Goal: Information Seeking & Learning: Learn about a topic

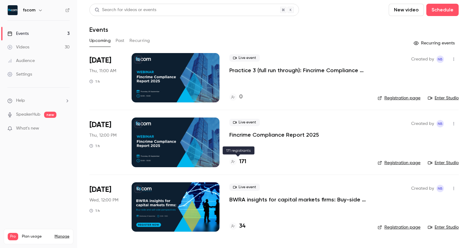
click at [244, 162] on h4 "171" at bounding box center [242, 161] width 7 height 8
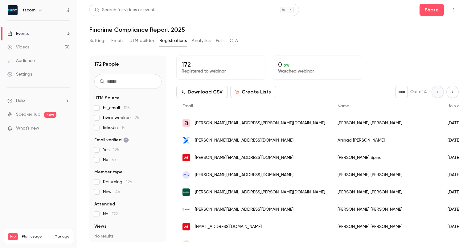
click at [448, 95] on button "Next page" at bounding box center [452, 92] width 12 height 12
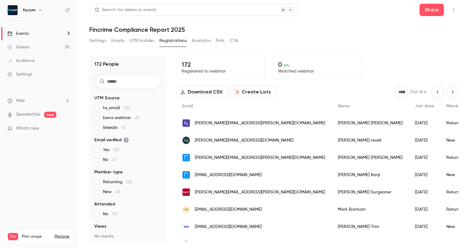
click at [434, 92] on icon "Previous page" at bounding box center [437, 91] width 7 height 5
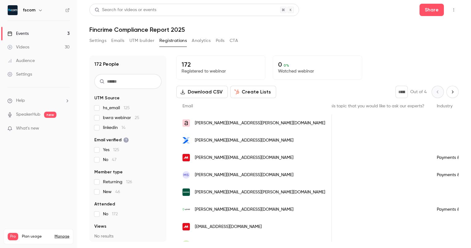
click at [450, 94] on button "Next page" at bounding box center [452, 92] width 12 height 12
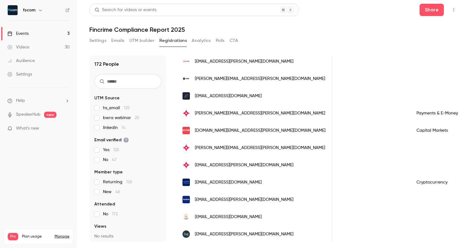
scroll to position [740, 0]
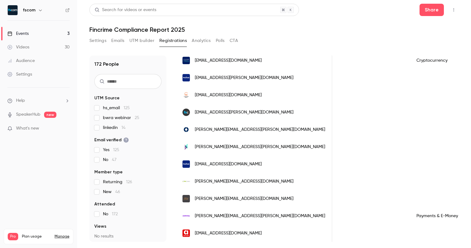
click at [410, 235] on div "People list" at bounding box center [443, 232] width 66 height 17
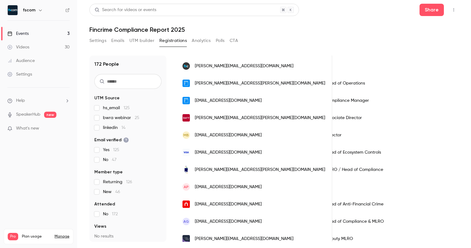
scroll to position [0, 0]
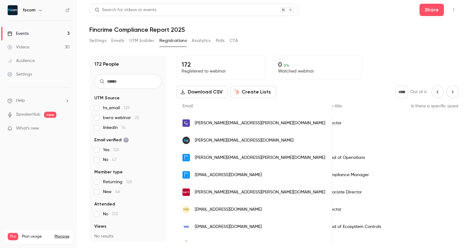
click at [446, 95] on button "Next page" at bounding box center [452, 92] width 12 height 12
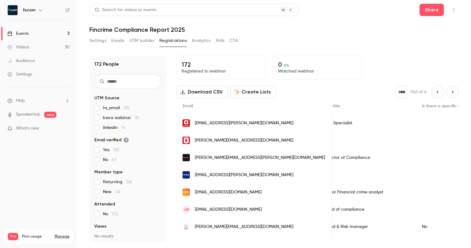
click at [450, 94] on icon "Next page" at bounding box center [452, 91] width 7 height 5
type input "*"
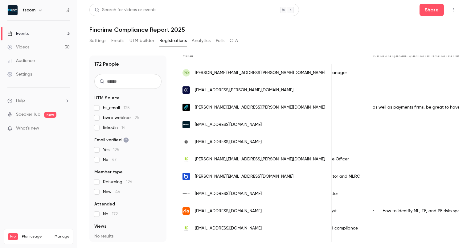
scroll to position [51, 0]
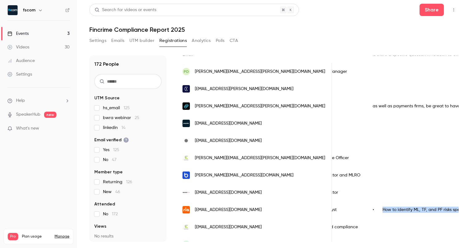
drag, startPoint x: 314, startPoint y: 209, endPoint x: 435, endPoint y: 209, distance: 120.8
click at [435, 209] on div "• How to identify ML, TF, and PF risks specific to your business" at bounding box center [471, 209] width 211 height 17
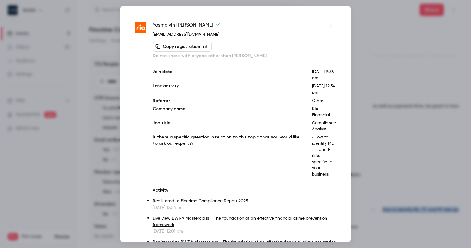
copy div "How to identify ML, TF, and PF risks specific to your business"
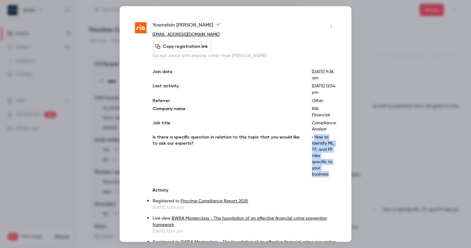
drag, startPoint x: 325, startPoint y: 181, endPoint x: 311, endPoint y: 144, distance: 39.8
click at [312, 144] on p "• How to identify ML, TF, and PF risks specific to your business" at bounding box center [324, 155] width 24 height 43
copy p "How to identify ML, TF, and PF risks specific to your business"
click at [367, 30] on div at bounding box center [235, 124] width 471 height 248
